Goal: Task Accomplishment & Management: Use online tool/utility

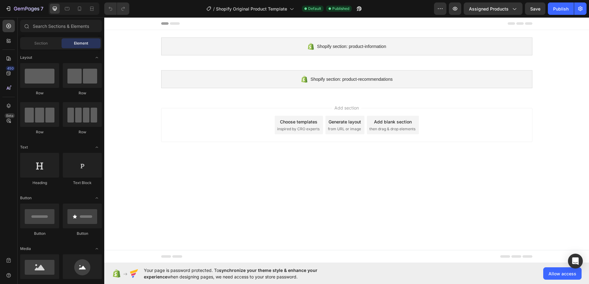
click at [300, 126] on span "inspired by CRO experts" at bounding box center [298, 129] width 42 height 6
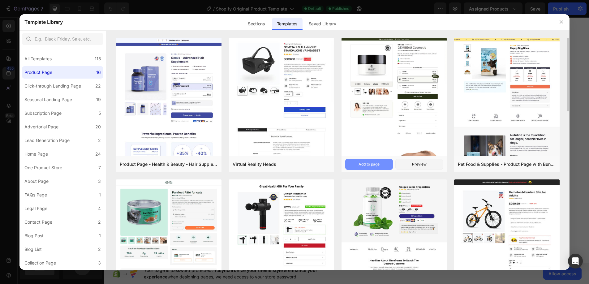
click at [373, 163] on div "Add to page" at bounding box center [369, 164] width 21 height 6
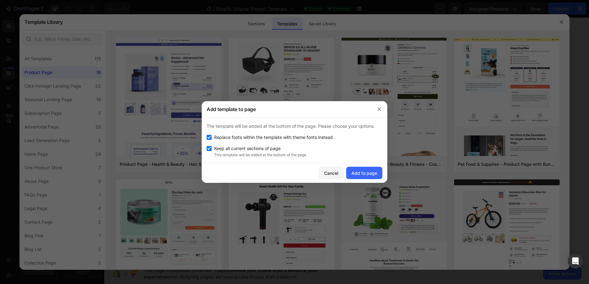
click at [209, 147] on input "checkbox" at bounding box center [209, 148] width 5 height 5
checkbox input "false"
click at [362, 172] on div "Add to page" at bounding box center [364, 173] width 26 height 6
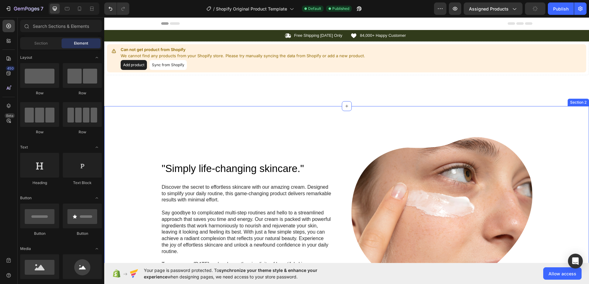
click at [300, 84] on div "Icon Free Shipping [DATE] Only Text Block Row Icon 84,000+ Happy Customer Text …" at bounding box center [346, 68] width 485 height 76
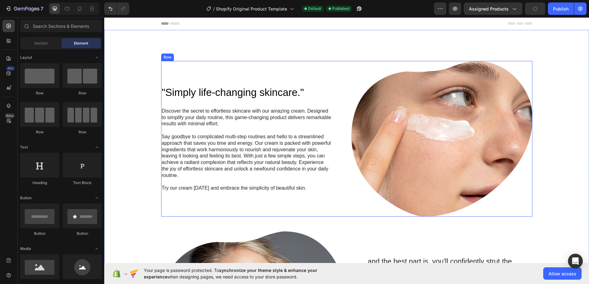
click at [307, 79] on div ""Simply life-changing skincare." Heading Discover the secret to effortless skin…" at bounding box center [251, 139] width 181 height 156
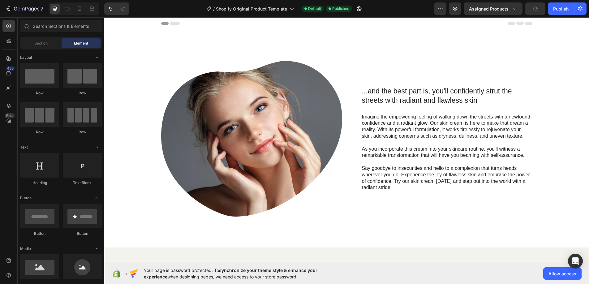
click at [307, 79] on img at bounding box center [251, 139] width 181 height 156
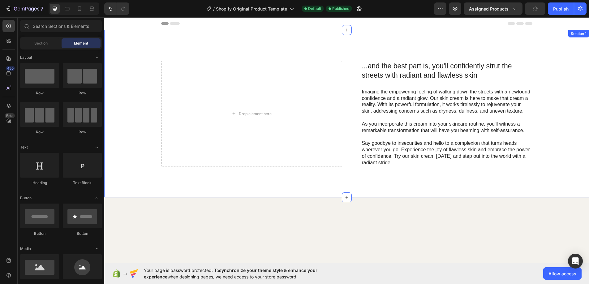
click at [389, 55] on div "...and the best part is, you'll confidently strut the streets with radiant and …" at bounding box center [346, 113] width 485 height 167
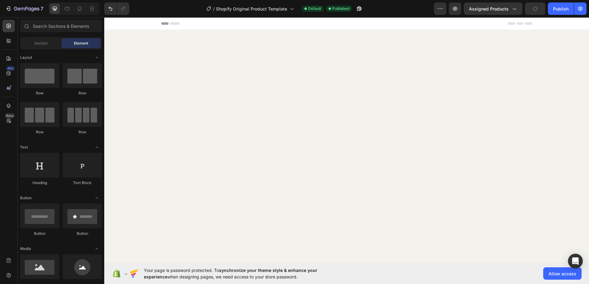
click at [389, 55] on div at bounding box center [346, 164] width 485 height 269
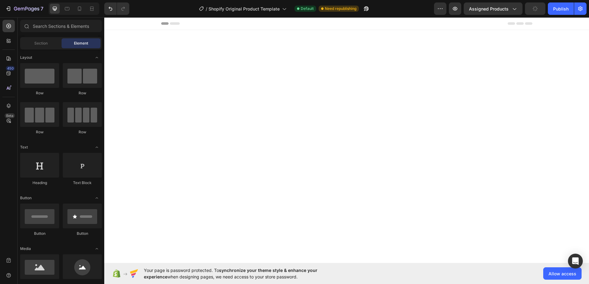
click at [389, 55] on div at bounding box center [346, 141] width 485 height 222
click at [389, 55] on div at bounding box center [346, 146] width 485 height 233
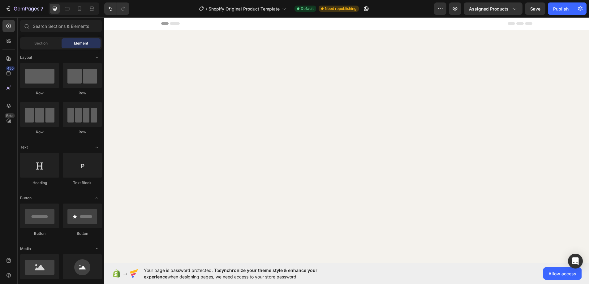
click at [389, 55] on div at bounding box center [346, 153] width 485 height 246
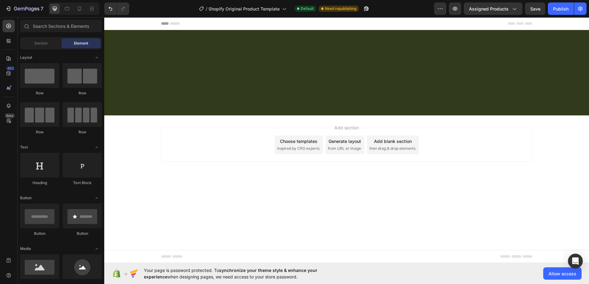
click at [389, 55] on div at bounding box center [346, 72] width 485 height 85
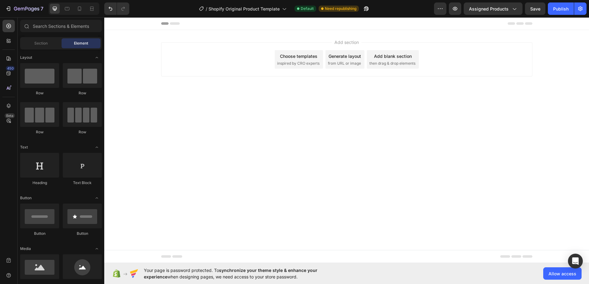
click at [455, 55] on div "Add section Choose templates inspired by CRO experts Generate layout from URL o…" at bounding box center [346, 59] width 371 height 34
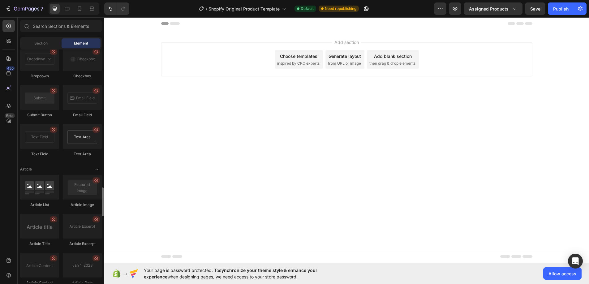
scroll to position [1355, 0]
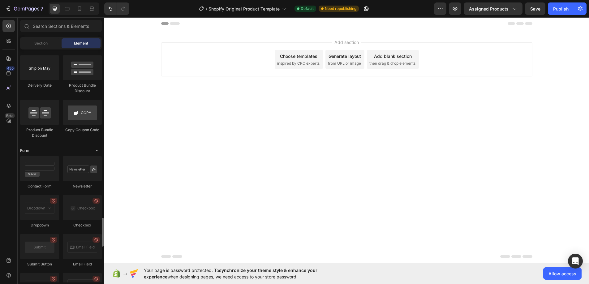
click at [52, 149] on div "Form" at bounding box center [61, 151] width 82 height 6
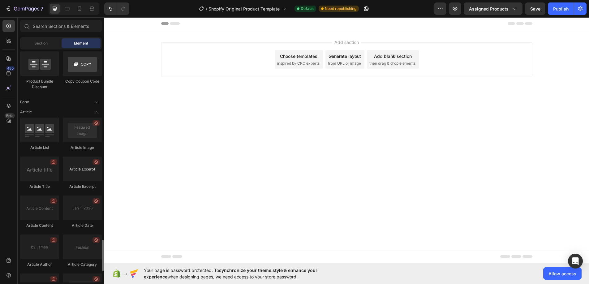
scroll to position [1438, 0]
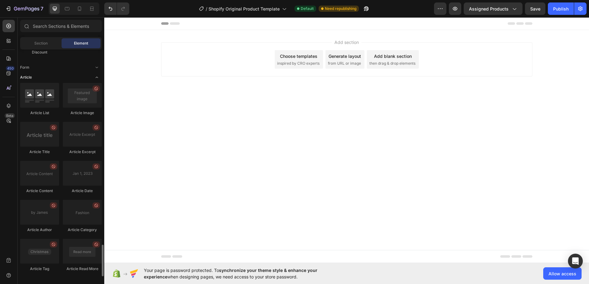
click at [51, 76] on div "Article" at bounding box center [61, 77] width 82 height 6
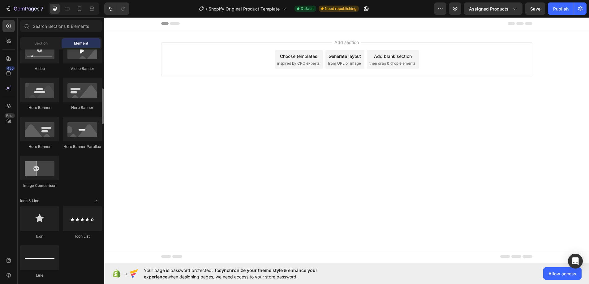
scroll to position [0, 0]
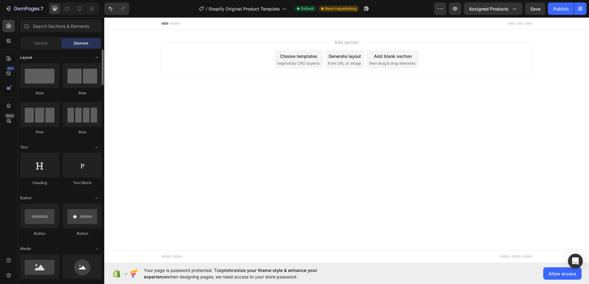
click at [52, 59] on div "Layout" at bounding box center [61, 57] width 82 height 6
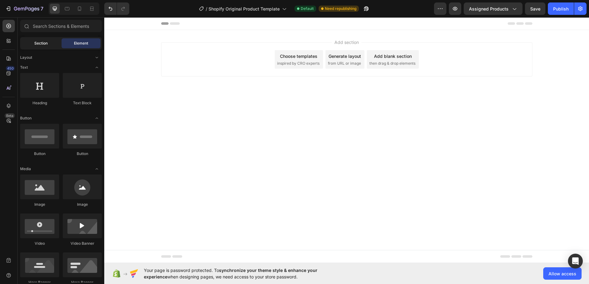
click at [47, 45] on span "Section" at bounding box center [40, 44] width 13 height 6
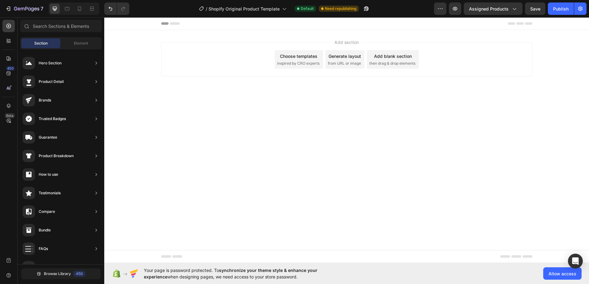
click at [47, 45] on span "Section" at bounding box center [40, 44] width 13 height 6
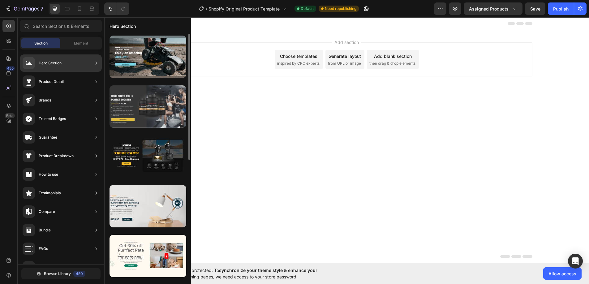
click at [150, 96] on div at bounding box center [148, 106] width 77 height 42
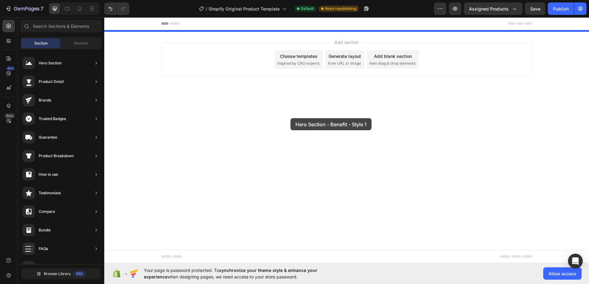
drag, startPoint x: 257, startPoint y: 129, endPoint x: 290, endPoint y: 118, distance: 35.2
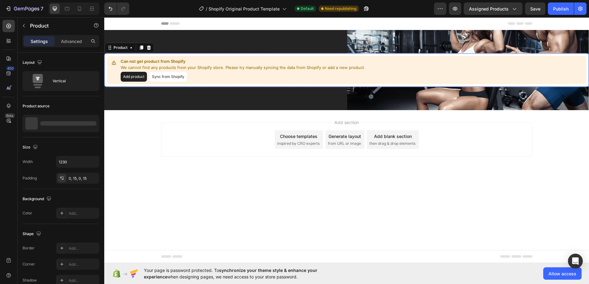
click at [376, 66] on div "Can not get product from Shopify We cannot find any products from your Shopify …" at bounding box center [346, 70] width 479 height 28
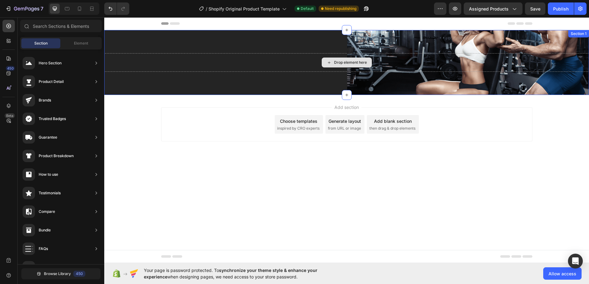
click at [204, 64] on div "Drop element here" at bounding box center [346, 62] width 485 height 19
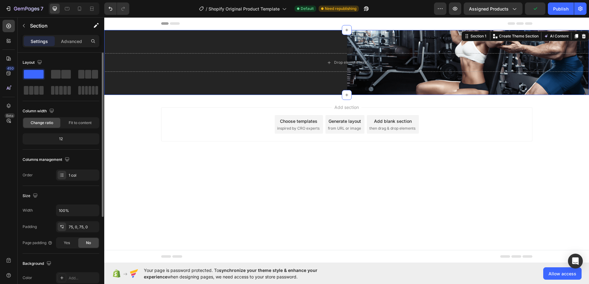
click at [71, 139] on div "12" at bounding box center [61, 139] width 74 height 9
click at [71, 140] on div "12" at bounding box center [61, 139] width 74 height 9
click at [62, 138] on div "12" at bounding box center [61, 139] width 74 height 9
click at [83, 122] on span "Fit to content" at bounding box center [80, 123] width 23 height 6
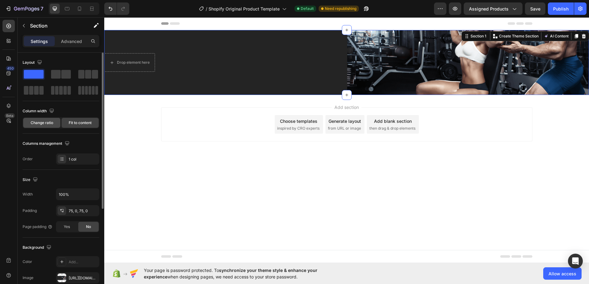
click at [42, 125] on span "Change ratio" at bounding box center [42, 123] width 23 height 6
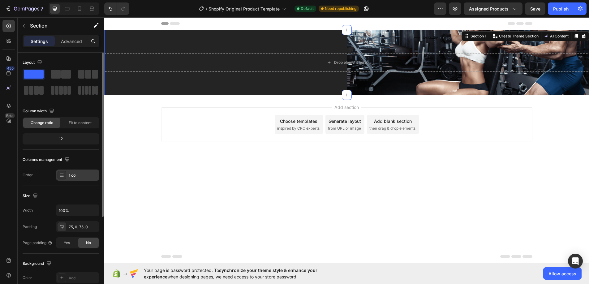
click at [63, 174] on icon at bounding box center [61, 175] width 5 height 5
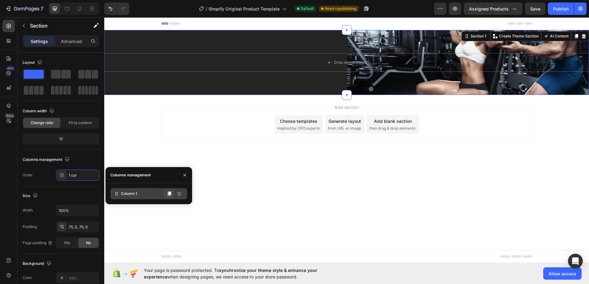
click at [172, 195] on button at bounding box center [169, 194] width 10 height 10
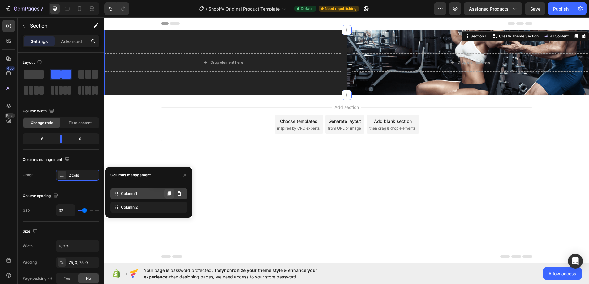
click at [172, 195] on button at bounding box center [169, 194] width 10 height 10
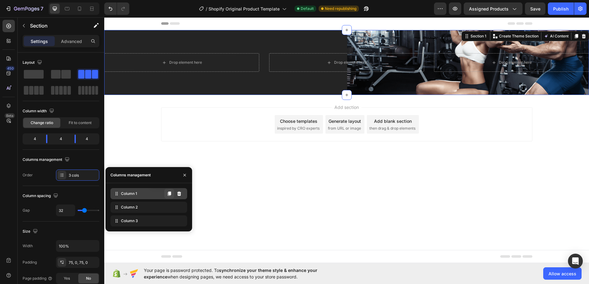
click at [172, 195] on button at bounding box center [169, 194] width 10 height 10
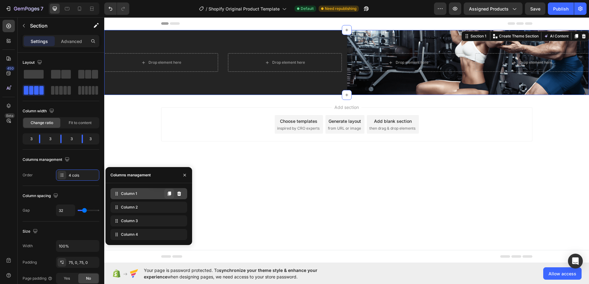
click at [172, 195] on button at bounding box center [169, 194] width 10 height 10
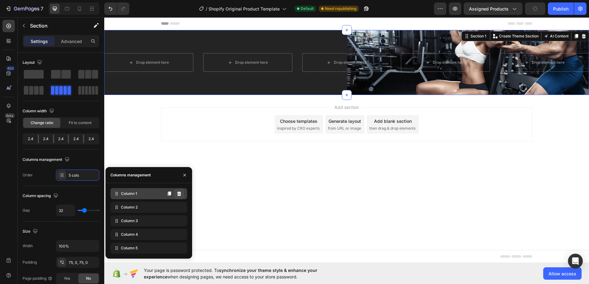
click at [180, 192] on icon at bounding box center [179, 193] width 4 height 4
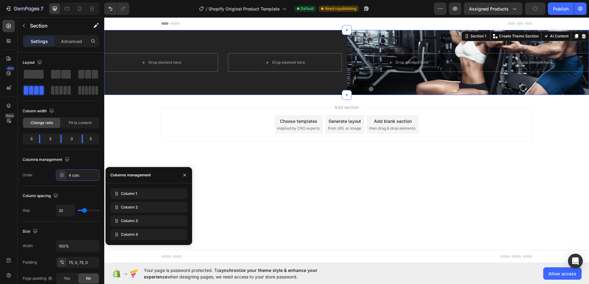
click at [0, 0] on icon at bounding box center [0, 0] width 0 height 0
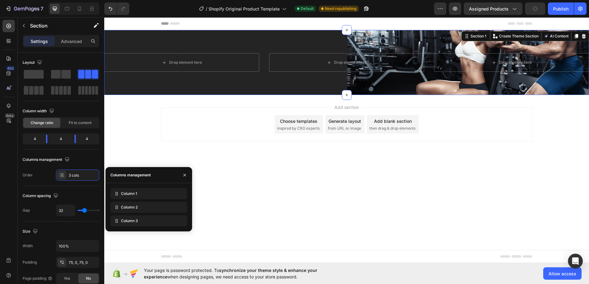
click at [0, 0] on icon at bounding box center [0, 0] width 0 height 0
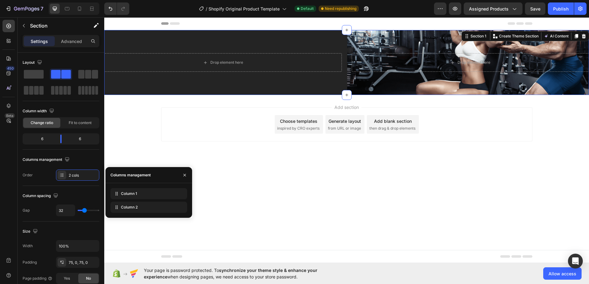
click at [0, 0] on icon at bounding box center [0, 0] width 0 height 0
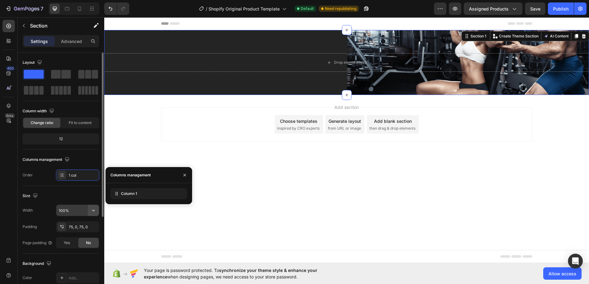
click at [92, 208] on icon "button" at bounding box center [93, 210] width 6 height 6
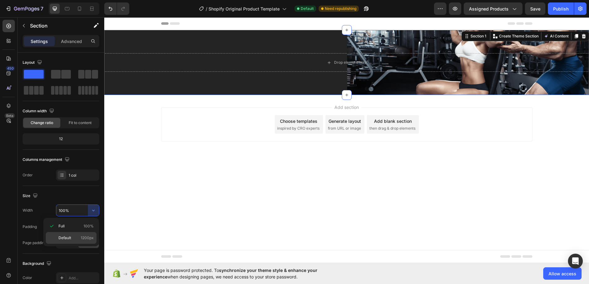
click at [78, 234] on div "Default 1200px" at bounding box center [71, 238] width 51 height 12
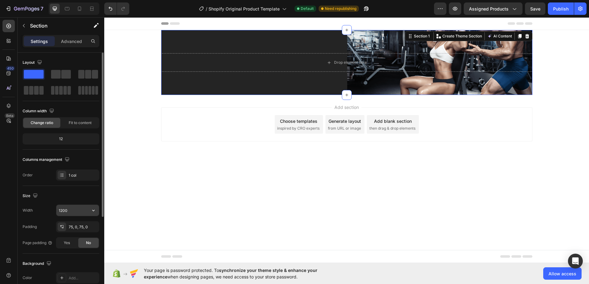
click at [83, 210] on input "1200" at bounding box center [77, 210] width 43 height 11
click at [90, 209] on icon "button" at bounding box center [93, 210] width 6 height 6
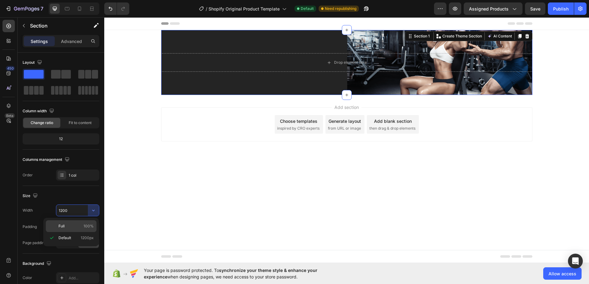
click at [80, 223] on div "Full 100%" at bounding box center [71, 226] width 51 height 12
type input "100%"
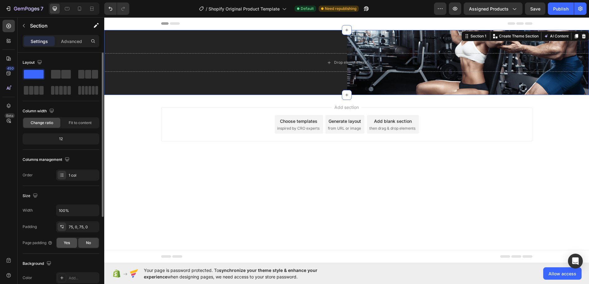
click at [66, 243] on span "Yes" at bounding box center [67, 243] width 6 height 6
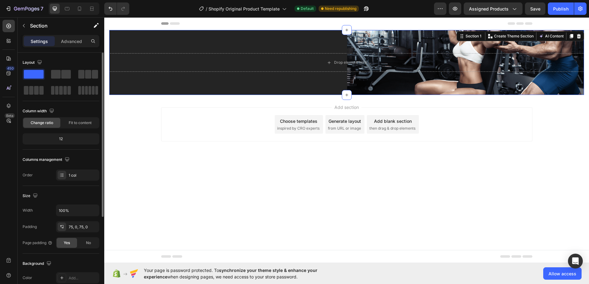
click at [66, 243] on span "Yes" at bounding box center [67, 243] width 6 height 6
click at [90, 244] on span "No" at bounding box center [88, 243] width 5 height 6
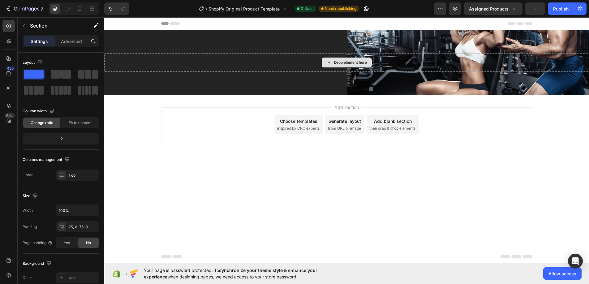
click at [339, 61] on div "Drop element here" at bounding box center [350, 62] width 33 height 5
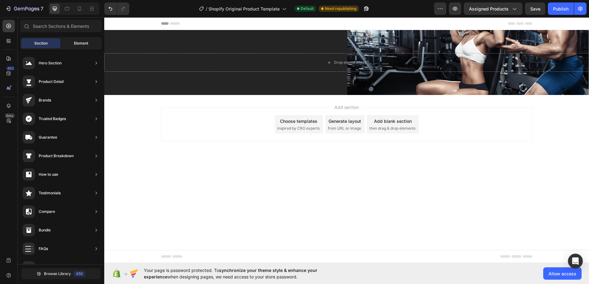
click at [82, 45] on span "Element" at bounding box center [81, 44] width 14 height 6
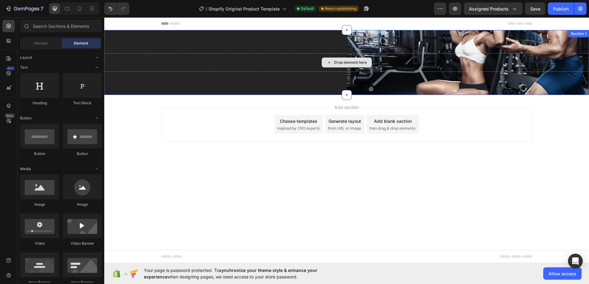
click at [328, 60] on icon at bounding box center [329, 62] width 5 height 5
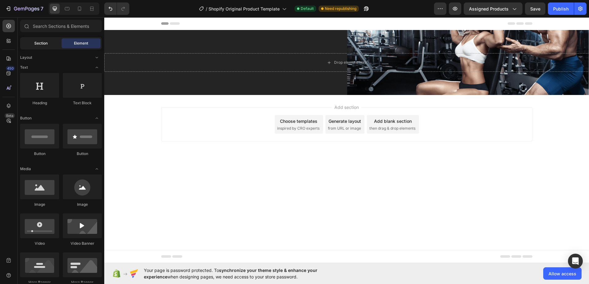
click at [46, 45] on span "Section" at bounding box center [40, 44] width 13 height 6
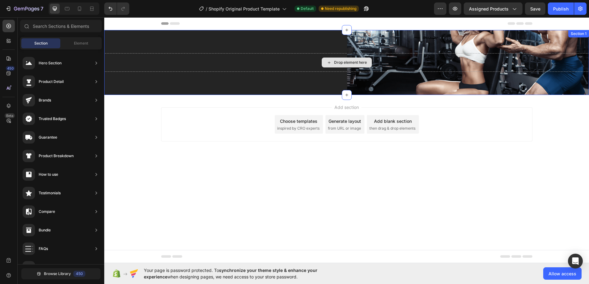
click at [349, 63] on div "Drop element here" at bounding box center [350, 62] width 33 height 5
click at [255, 61] on div "Drop element here" at bounding box center [346, 62] width 485 height 19
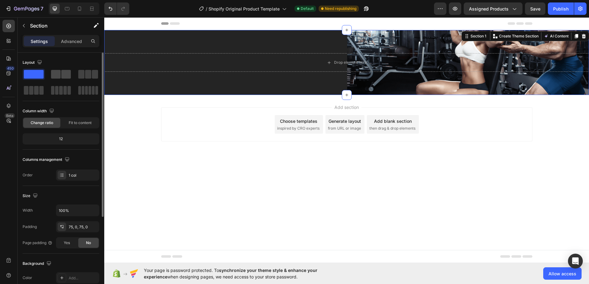
click at [54, 74] on span at bounding box center [56, 74] width 10 height 9
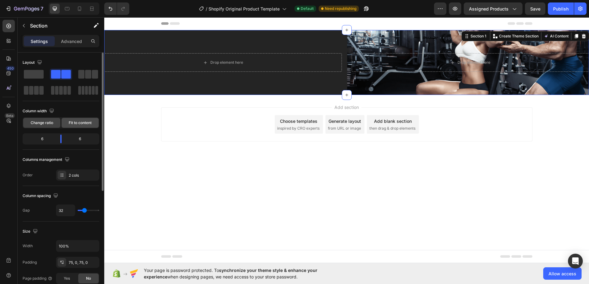
click at [74, 122] on span "Fit to content" at bounding box center [80, 123] width 23 height 6
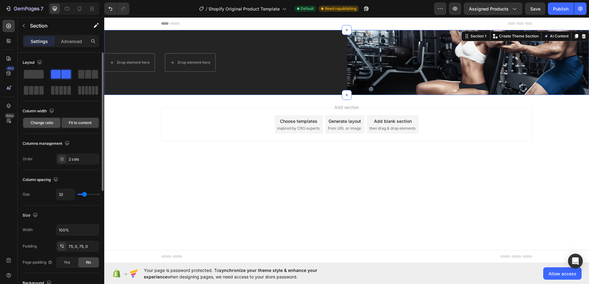
click at [35, 122] on span "Change ratio" at bounding box center [42, 123] width 23 height 6
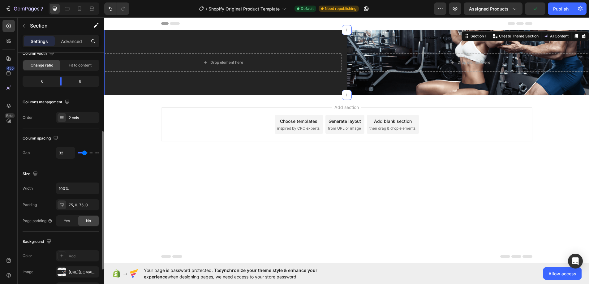
scroll to position [88, 0]
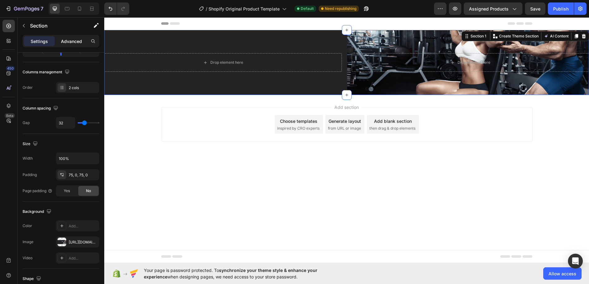
click at [66, 39] on p "Advanced" at bounding box center [71, 41] width 21 height 6
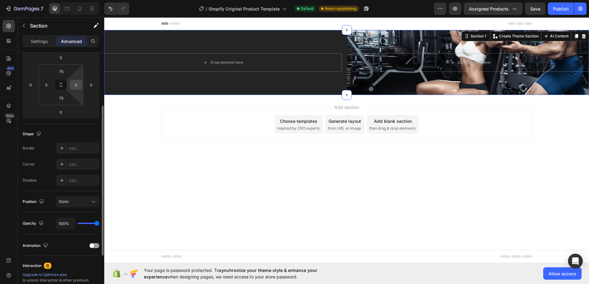
click at [73, 85] on input "0" at bounding box center [75, 84] width 9 height 9
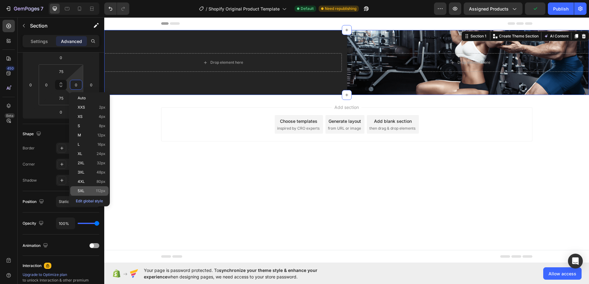
click at [83, 191] on span "5XL" at bounding box center [81, 191] width 7 height 4
type input "112"
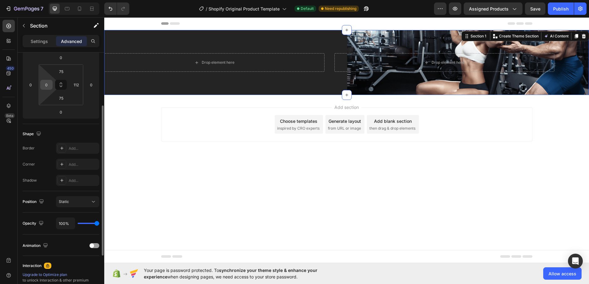
click at [48, 88] on input "0" at bounding box center [46, 84] width 9 height 9
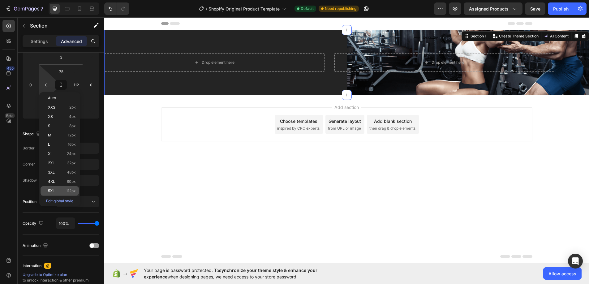
click at [55, 190] on p "5XL 112px" at bounding box center [62, 191] width 28 height 4
type input "112"
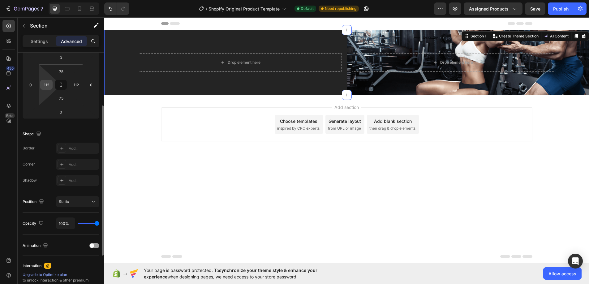
click at [45, 88] on input "112" at bounding box center [46, 84] width 9 height 9
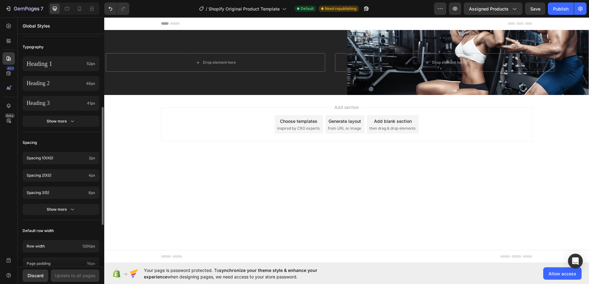
scroll to position [222, 0]
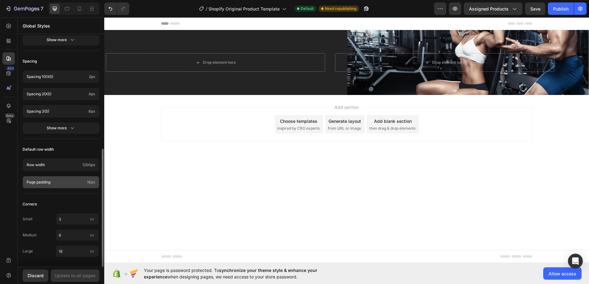
click at [61, 178] on div "Page padding 16px" at bounding box center [61, 182] width 77 height 12
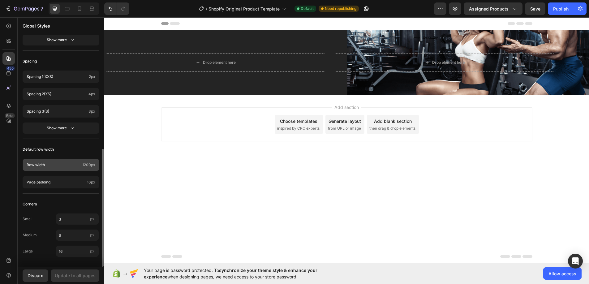
click at [48, 159] on div "Row width 1200px" at bounding box center [61, 165] width 77 height 12
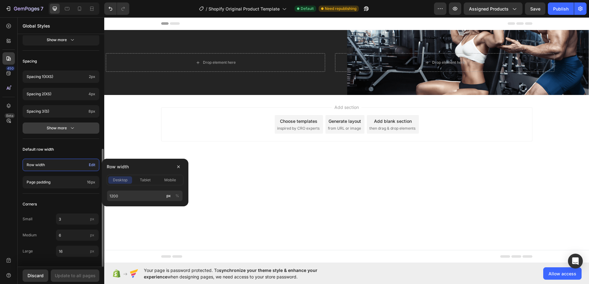
click at [80, 127] on button "Show more" at bounding box center [61, 127] width 77 height 11
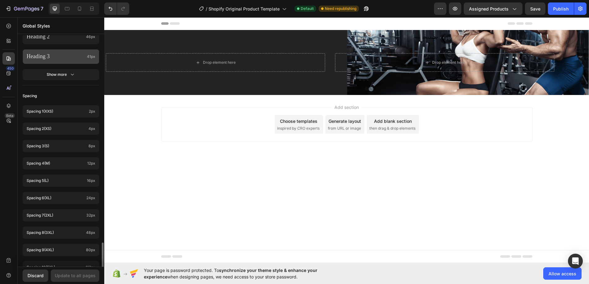
scroll to position [67, 0]
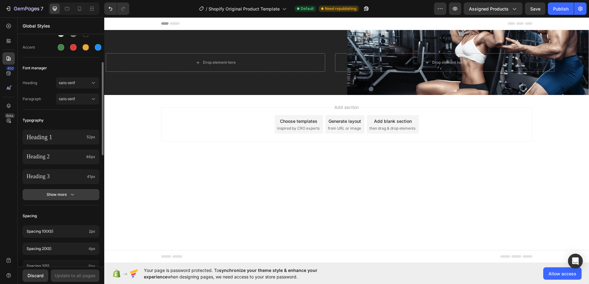
click at [70, 193] on icon "button" at bounding box center [72, 194] width 6 height 6
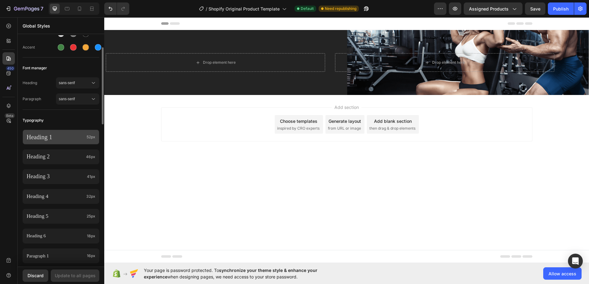
scroll to position [40, 0]
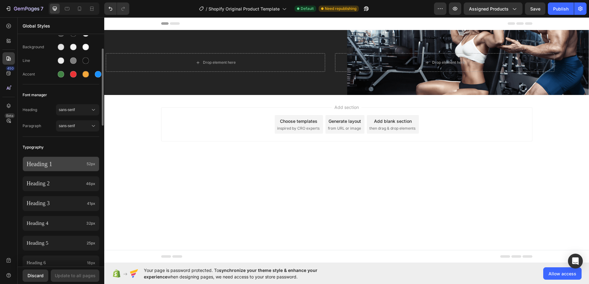
click at [65, 167] on p "Heading 1" at bounding box center [56, 164] width 58 height 8
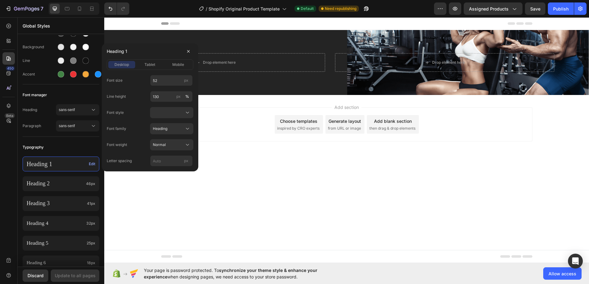
click at [65, 167] on p "Heading 1" at bounding box center [57, 164] width 60 height 8
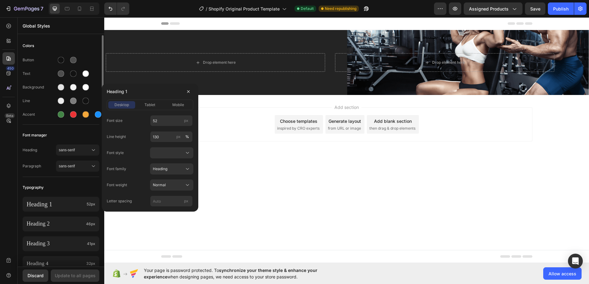
click at [62, 132] on div "Font manager" at bounding box center [61, 135] width 77 height 11
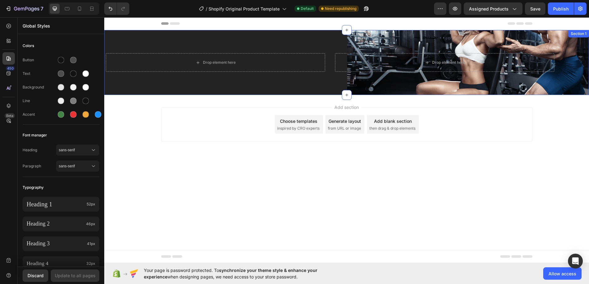
click at [354, 46] on div "Drop element here Drop element here Section 1" at bounding box center [346, 62] width 485 height 65
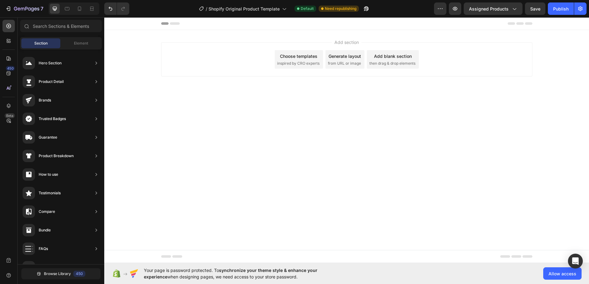
click at [222, 28] on div at bounding box center [346, 23] width 371 height 12
drag, startPoint x: 170, startPoint y: 24, endPoint x: 136, endPoint y: 28, distance: 34.3
click at [170, 24] on icon at bounding box center [175, 23] width 10 height 2
click at [67, 8] on icon at bounding box center [67, 9] width 6 height 6
click at [79, 8] on icon at bounding box center [79, 9] width 6 height 6
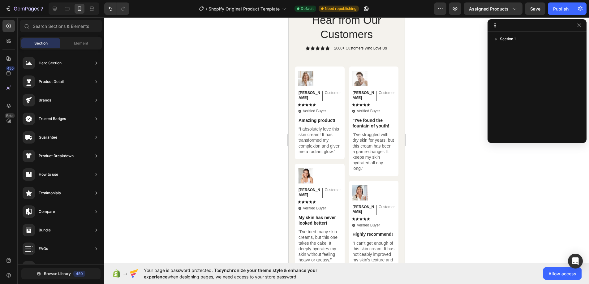
scroll to position [9, 0]
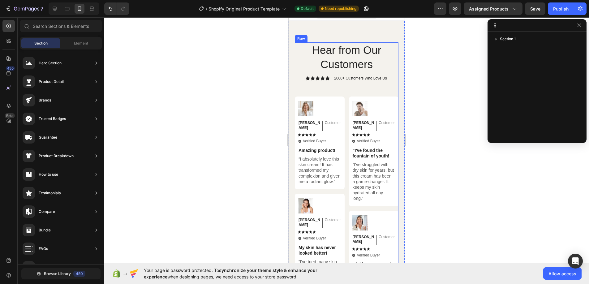
click at [325, 89] on div "Hear from Our Customers Heading Icon Icon Icon Icon Icon Icon List 2000+ Custom…" at bounding box center [347, 232] width 104 height 380
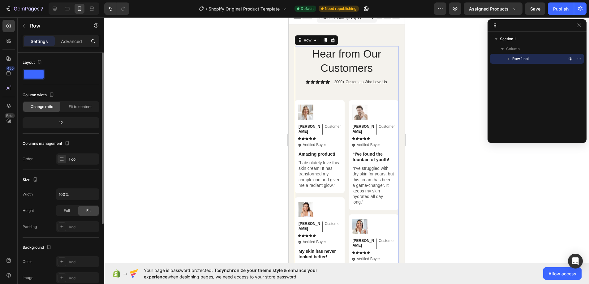
scroll to position [0, 0]
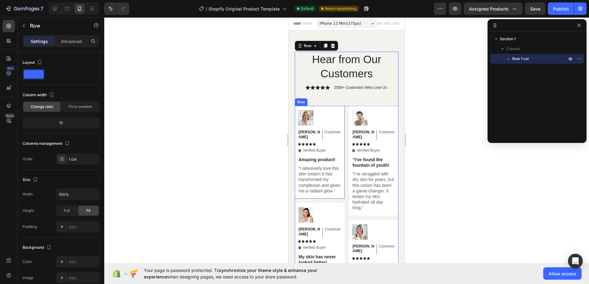
click at [332, 148] on div "Image [PERSON_NAME] Text Block Customer Text Block Row Icon Icon Icon Icon Icon…" at bounding box center [320, 132] width 44 height 44
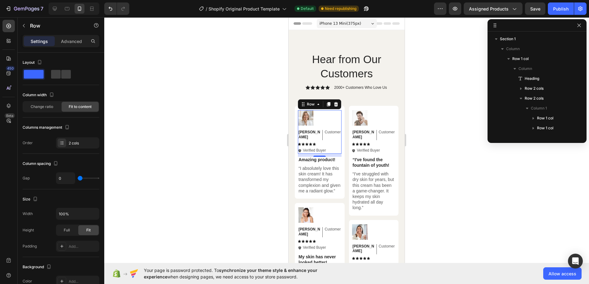
scroll to position [86, 0]
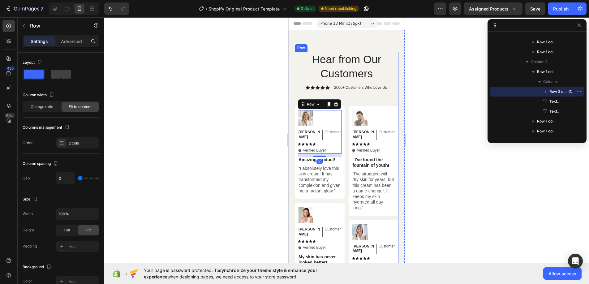
click at [359, 99] on div "Hear from Our Customers Heading Icon Icon Icon Icon Icon Icon List 2000+ Custom…" at bounding box center [347, 242] width 104 height 380
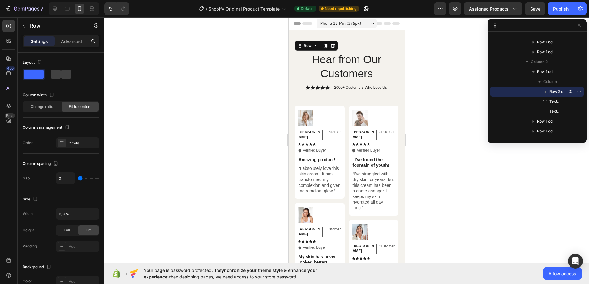
scroll to position [0, 0]
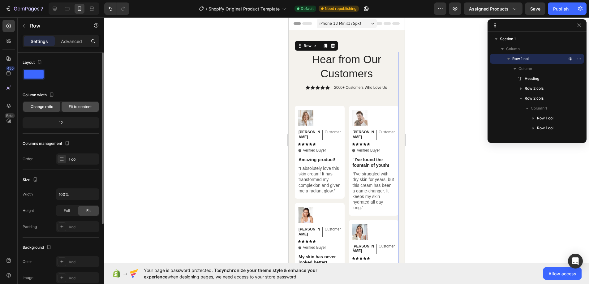
click at [83, 105] on span "Fit to content" at bounding box center [80, 107] width 23 height 6
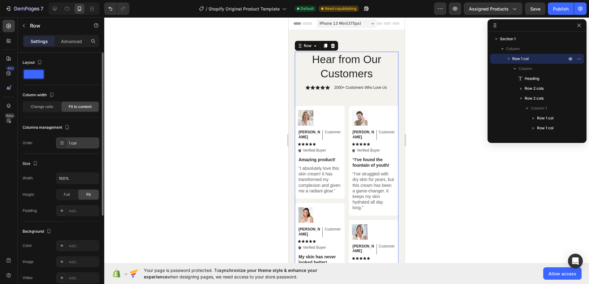
click at [64, 141] on div at bounding box center [62, 143] width 9 height 9
click at [85, 194] on div "Fit" at bounding box center [88, 195] width 20 height 10
click at [61, 196] on div "Full" at bounding box center [67, 195] width 20 height 10
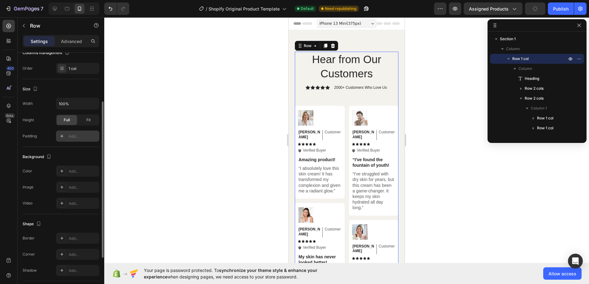
scroll to position [147, 0]
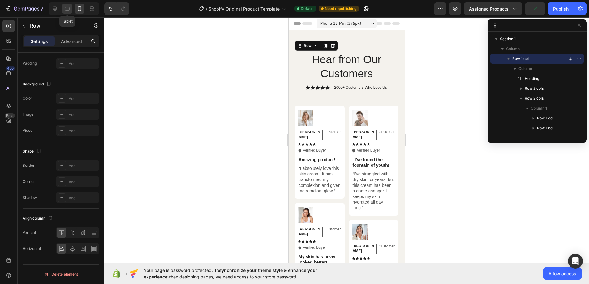
click at [67, 9] on icon at bounding box center [67, 9] width 6 height 6
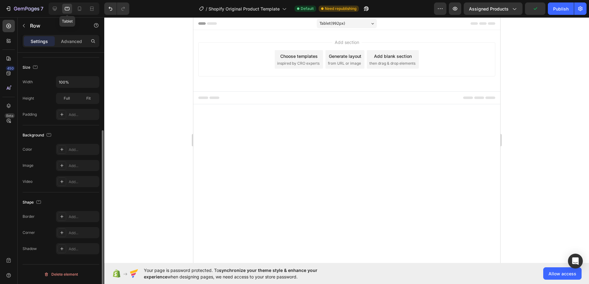
scroll to position [112, 0]
click at [56, 9] on icon at bounding box center [55, 9] width 4 height 4
type input "1200"
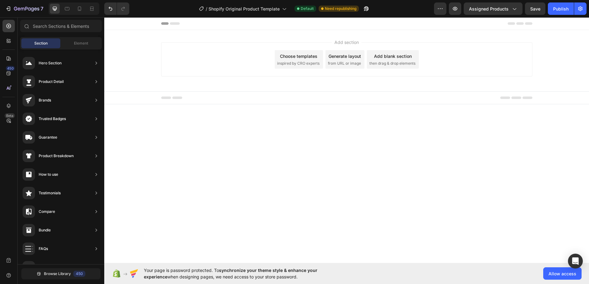
click at [254, 100] on div at bounding box center [346, 98] width 371 height 12
click at [66, 13] on div at bounding box center [67, 9] width 10 height 10
click at [78, 11] on icon at bounding box center [79, 9] width 6 height 6
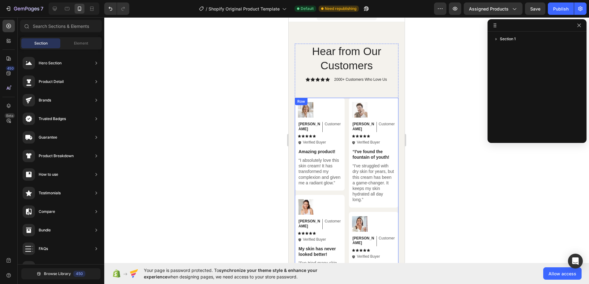
scroll to position [7, 0]
click at [339, 96] on div "Hear from Our Customers Heading Icon Icon Icon Icon Icon Icon List 2000+ Custom…" at bounding box center [347, 234] width 104 height 380
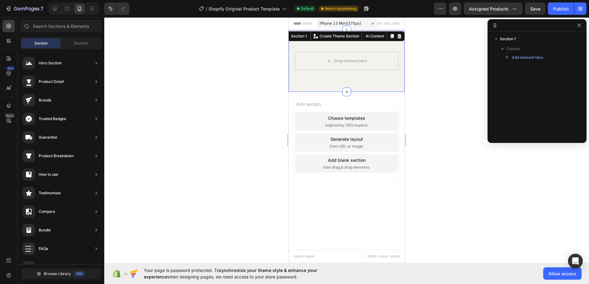
click at [307, 83] on div "Drop element here Section 1 You can create reusable sections Create Theme Secti…" at bounding box center [347, 61] width 116 height 62
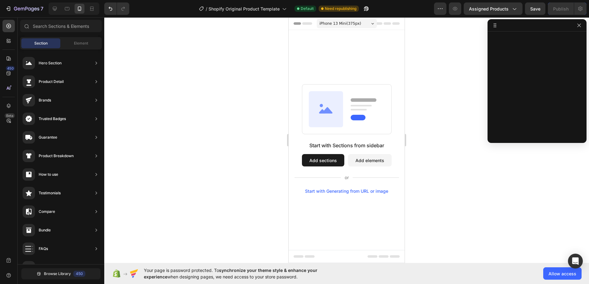
click at [341, 52] on div "Start with Sections from sidebar Add sections Add elements Start with Generatin…" at bounding box center [347, 139] width 116 height 218
click at [580, 26] on icon "button" at bounding box center [578, 25] width 3 height 3
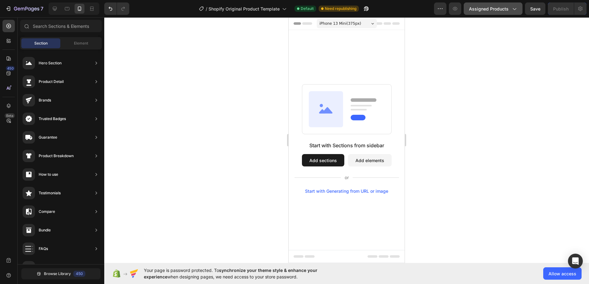
click at [516, 8] on icon "button" at bounding box center [514, 9] width 3 height 2
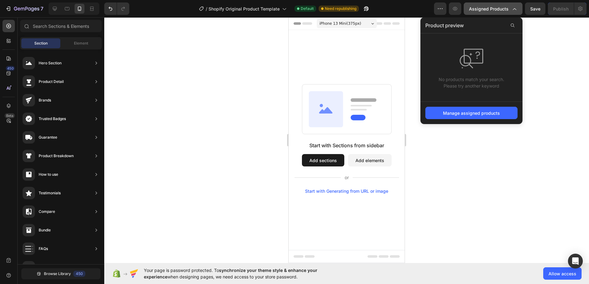
click at [516, 8] on icon "button" at bounding box center [514, 9] width 6 height 6
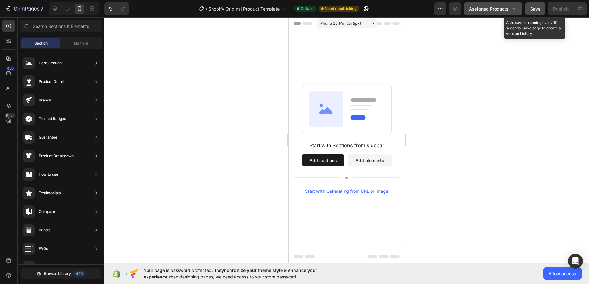
click at [531, 8] on span "Save" at bounding box center [535, 8] width 10 height 5
